Goal: Use online tool/utility

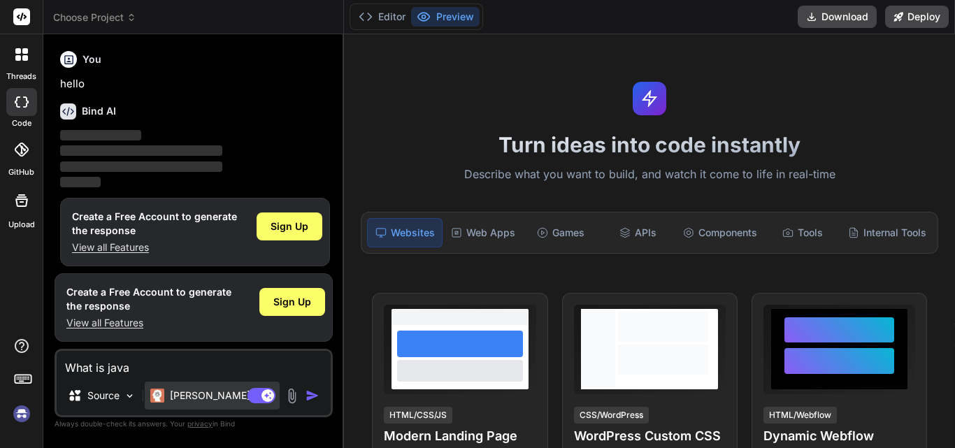
scroll to position [208, 0]
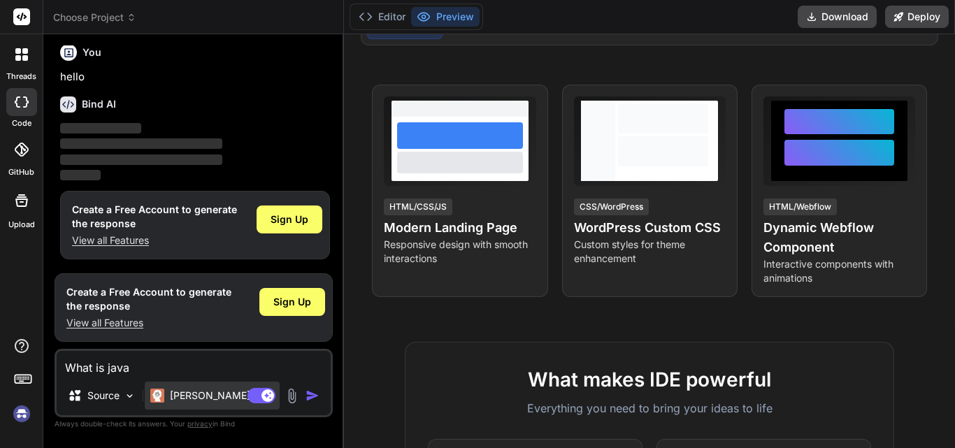
click at [197, 394] on p "[PERSON_NAME] 4 S.." at bounding box center [222, 396] width 104 height 14
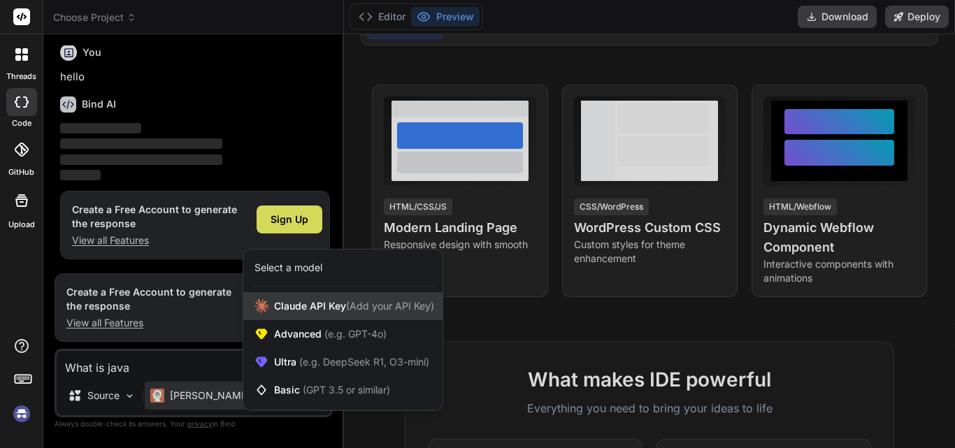
click at [307, 302] on span "[PERSON_NAME] Key (Add your API Key)" at bounding box center [354, 306] width 160 height 14
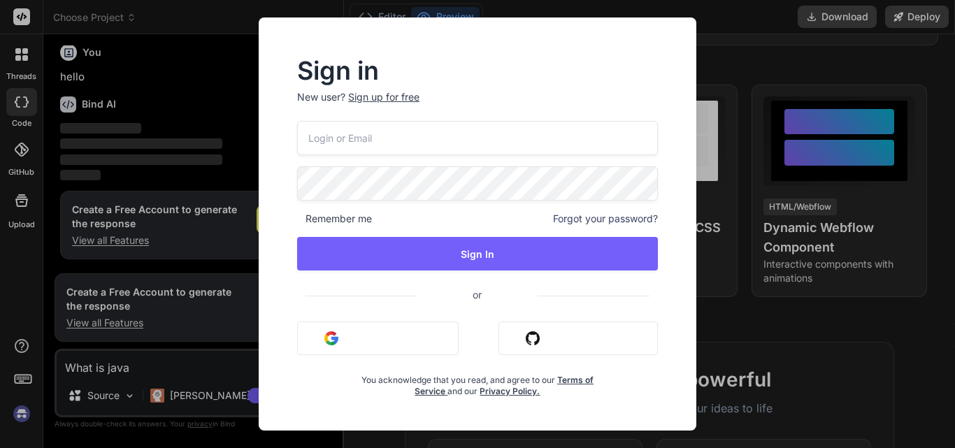
click at [780, 333] on div "Sign in New user? Sign up for free Remember me Forgot your password? Sign In or…" at bounding box center [477, 224] width 955 height 448
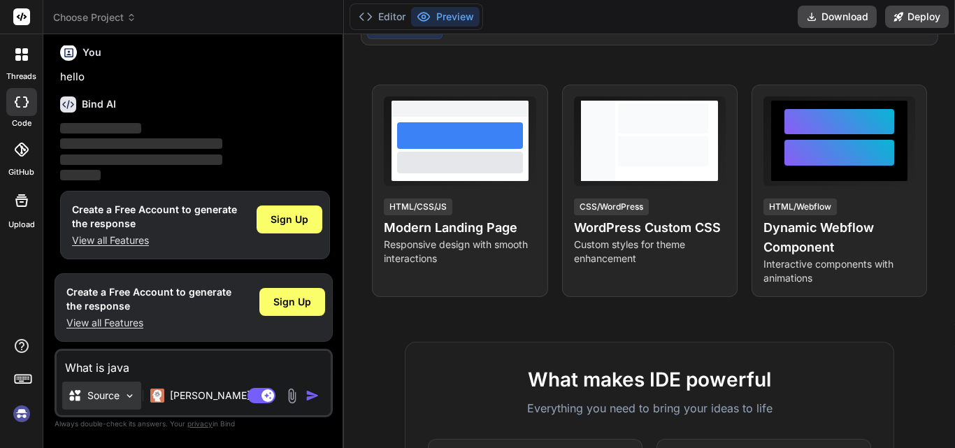
click at [99, 394] on p "Source" at bounding box center [103, 396] width 32 height 14
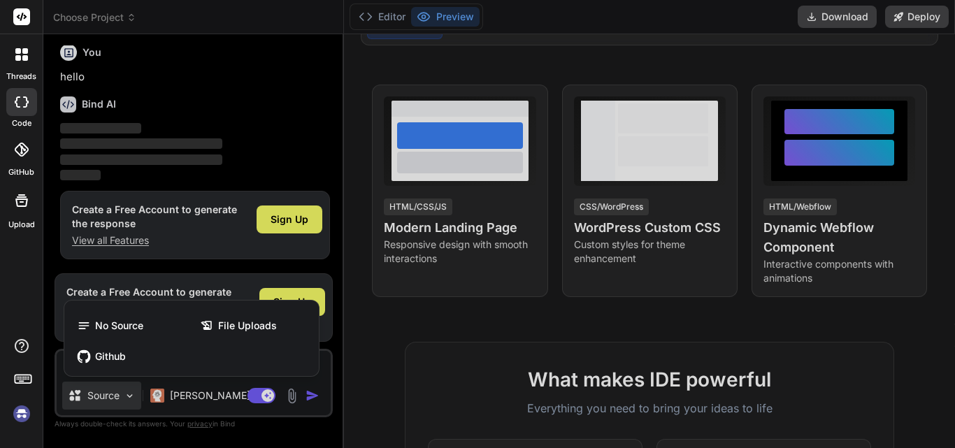
click at [462, 354] on div at bounding box center [477, 224] width 955 height 448
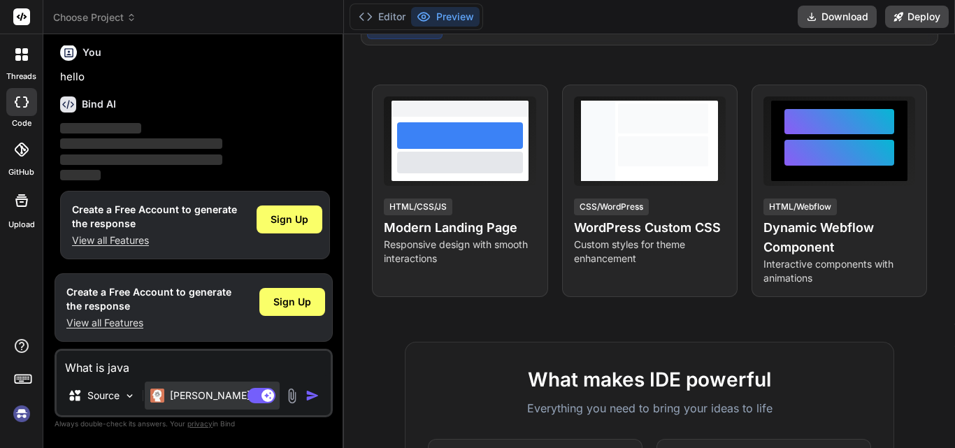
click at [214, 389] on p "[PERSON_NAME] 4 S.." at bounding box center [222, 396] width 104 height 14
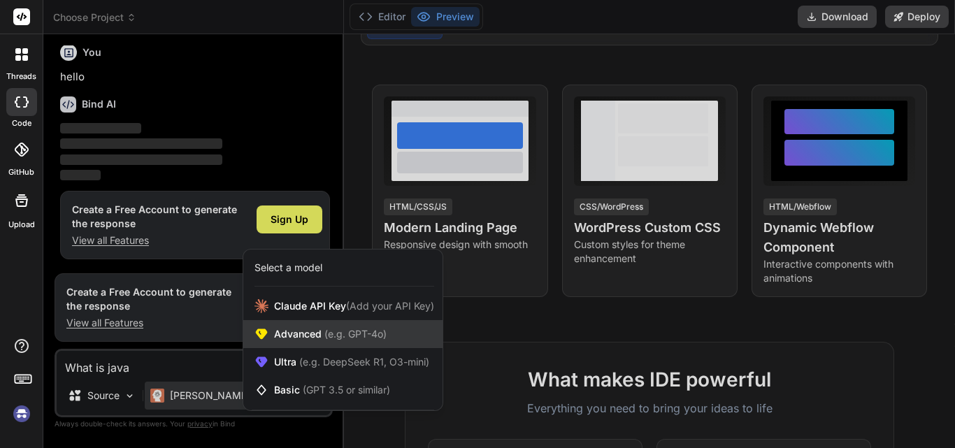
click at [287, 331] on span "Advanced (e.g. GPT-4o)" at bounding box center [330, 334] width 113 height 14
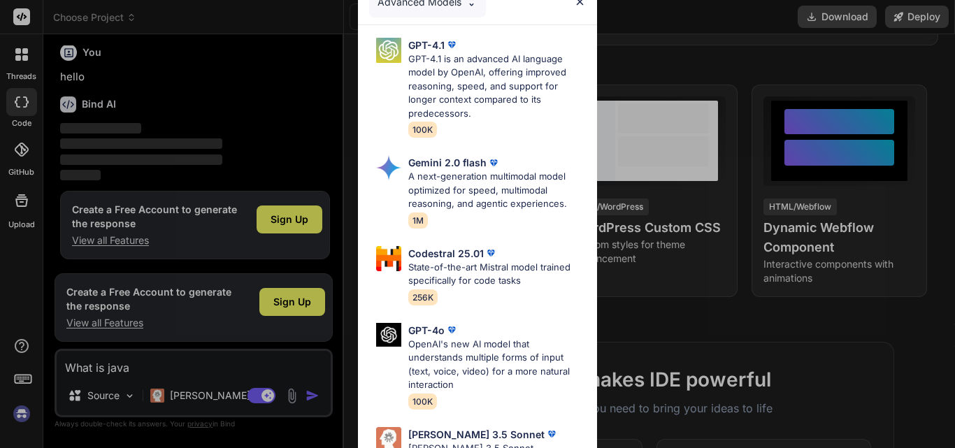
click at [577, 6] on img at bounding box center [580, 2] width 12 height 12
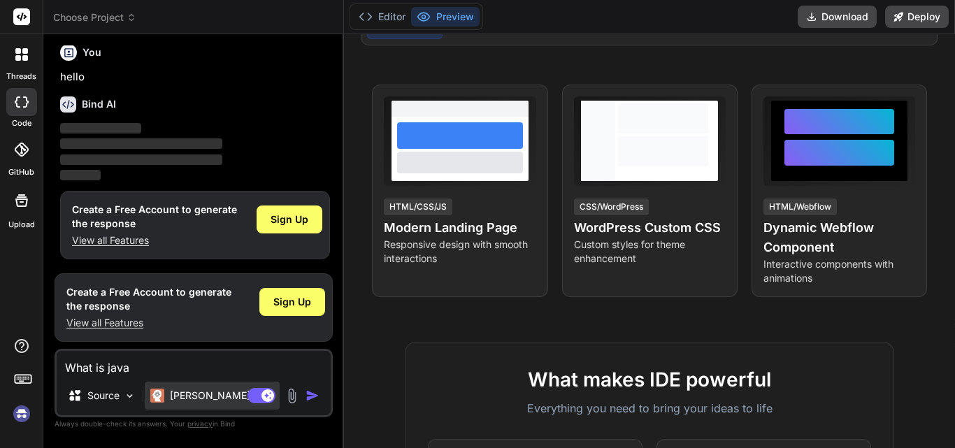
click at [183, 401] on p "[PERSON_NAME] 4 S.." at bounding box center [222, 396] width 104 height 14
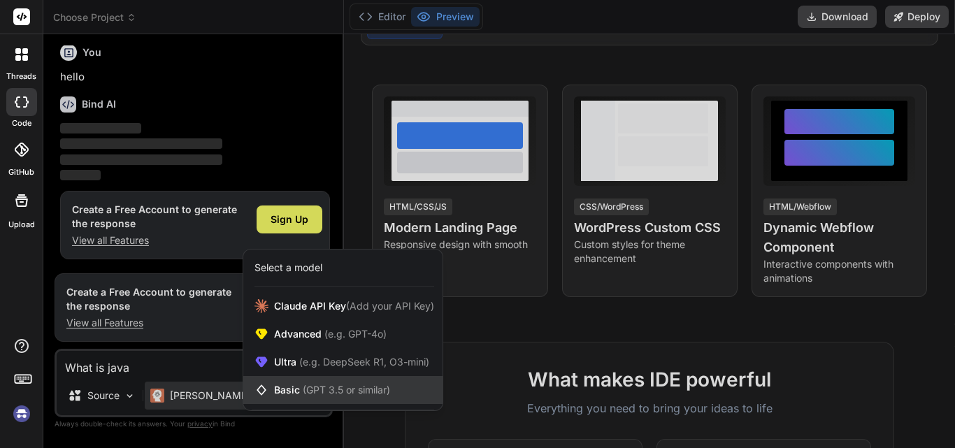
click at [280, 380] on div "Basic (GPT 3.5 or similar)" at bounding box center [342, 390] width 199 height 28
type textarea "x"
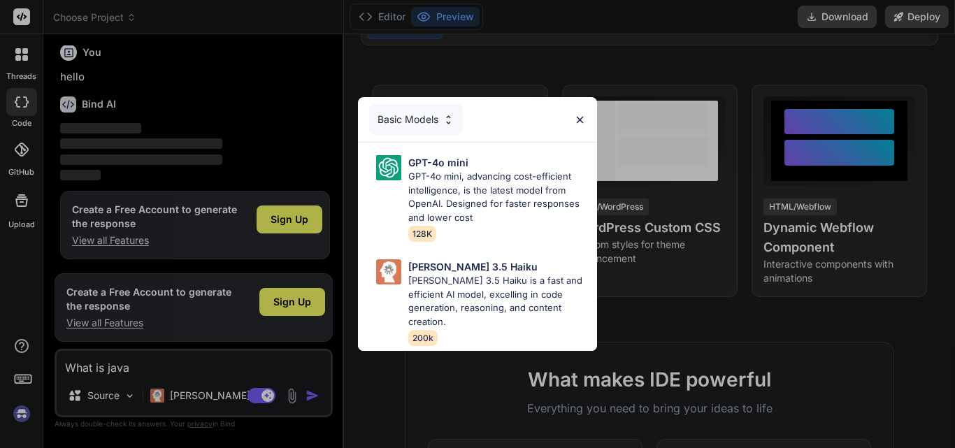
click at [575, 116] on img at bounding box center [580, 120] width 12 height 12
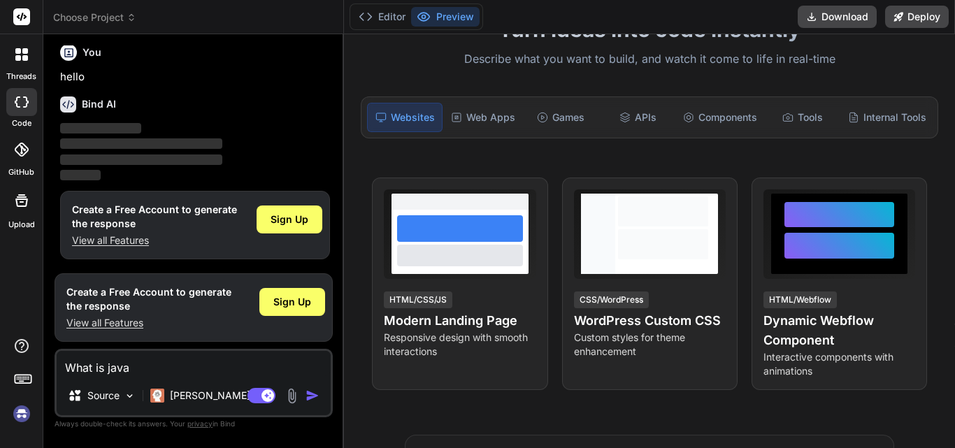
scroll to position [110, 0]
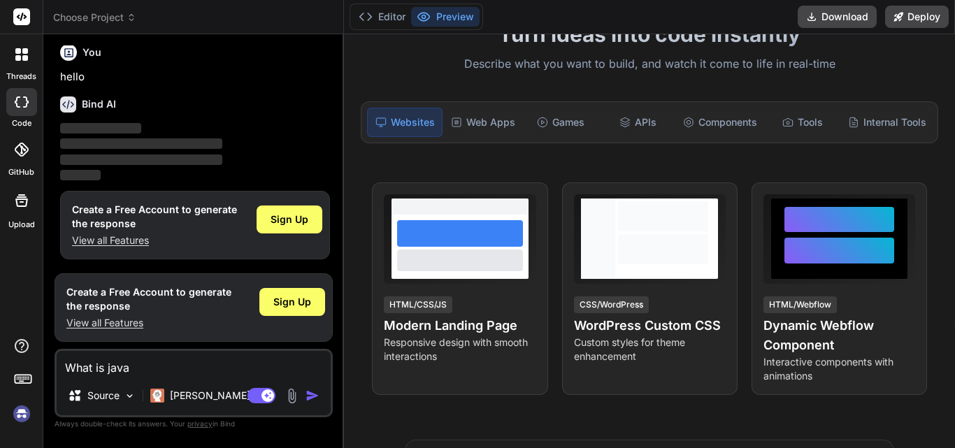
click at [15, 162] on div at bounding box center [21, 149] width 31 height 31
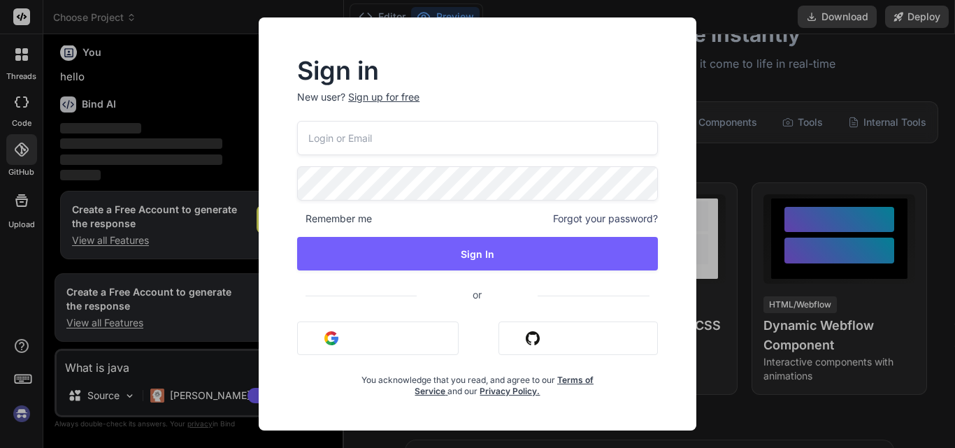
click at [832, 64] on div "Sign in New user? Sign up for free Remember me Forgot your password? Sign In or…" at bounding box center [477, 224] width 955 height 448
